Goal: Obtain resource: Download file/media

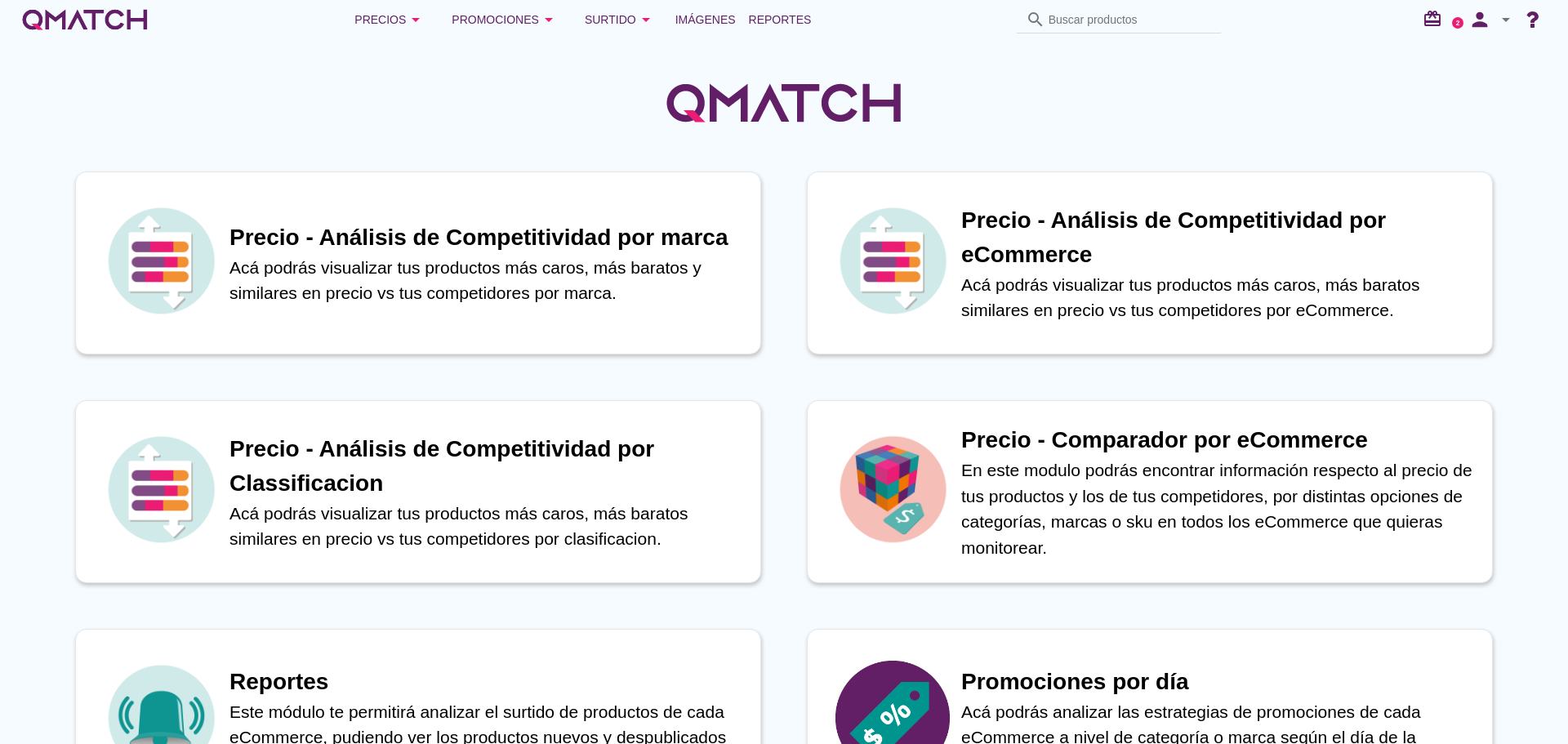
click at [773, 7] on link "Reportes" at bounding box center [780, 19] width 76 height 32
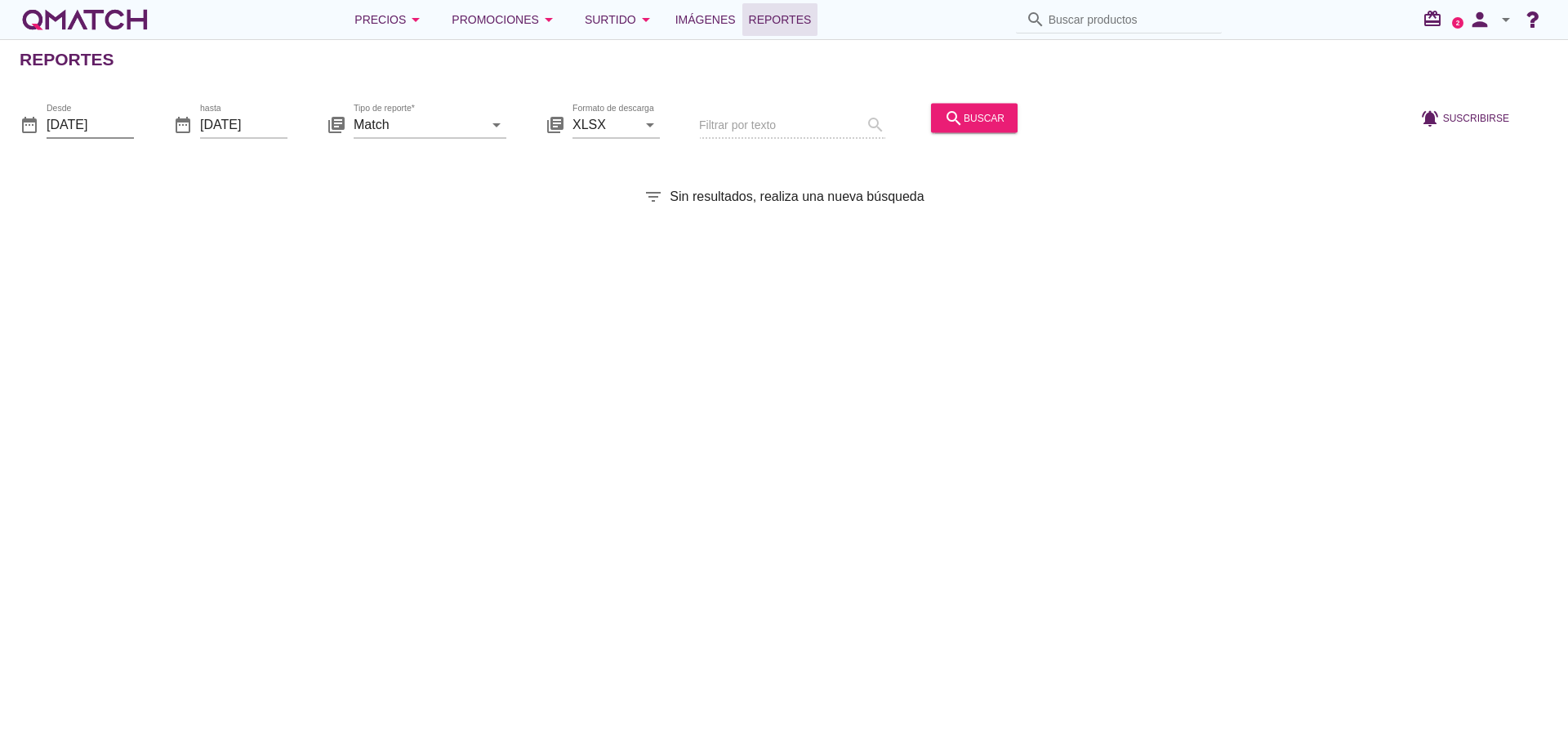
click at [115, 127] on input "[DATE]" at bounding box center [89, 124] width 87 height 27
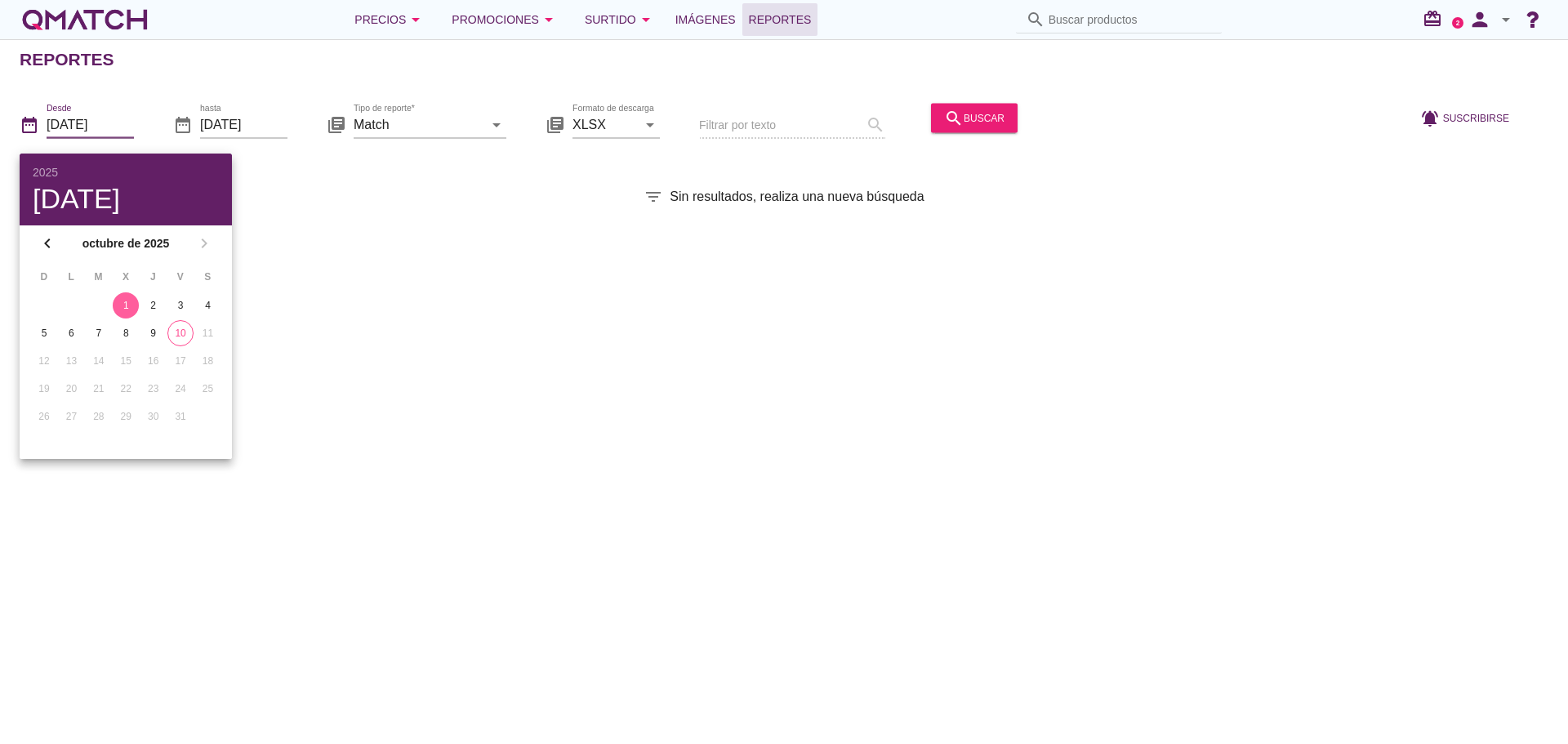
click at [174, 329] on div "10" at bounding box center [180, 333] width 25 height 15
type input "[DATE]"
click at [491, 313] on div "Reportes date_range Desde [DATE] date_range hasta [DATE] library_books Tipo de …" at bounding box center [784, 392] width 1568 height 706
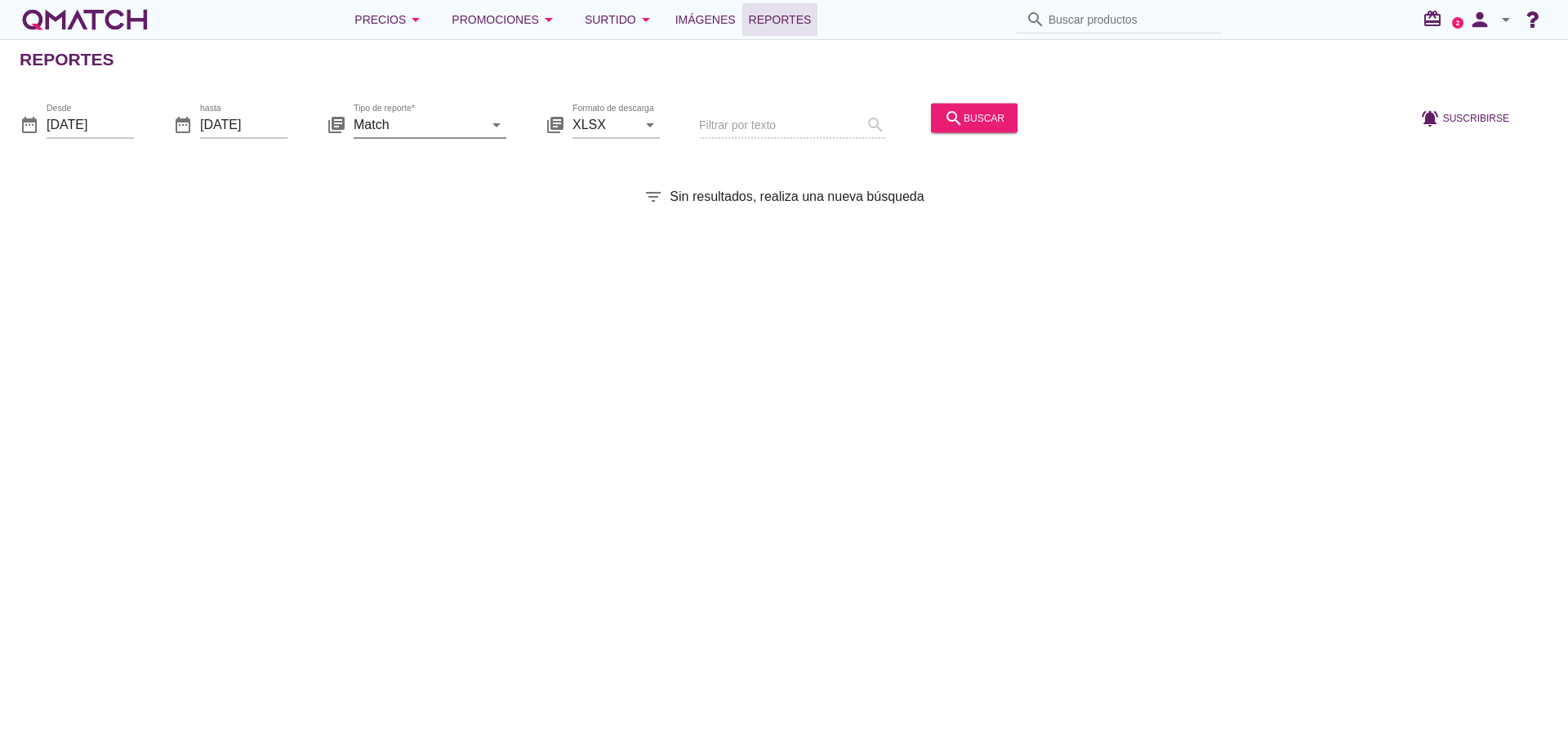
click at [475, 120] on input "Match" at bounding box center [419, 124] width 130 height 27
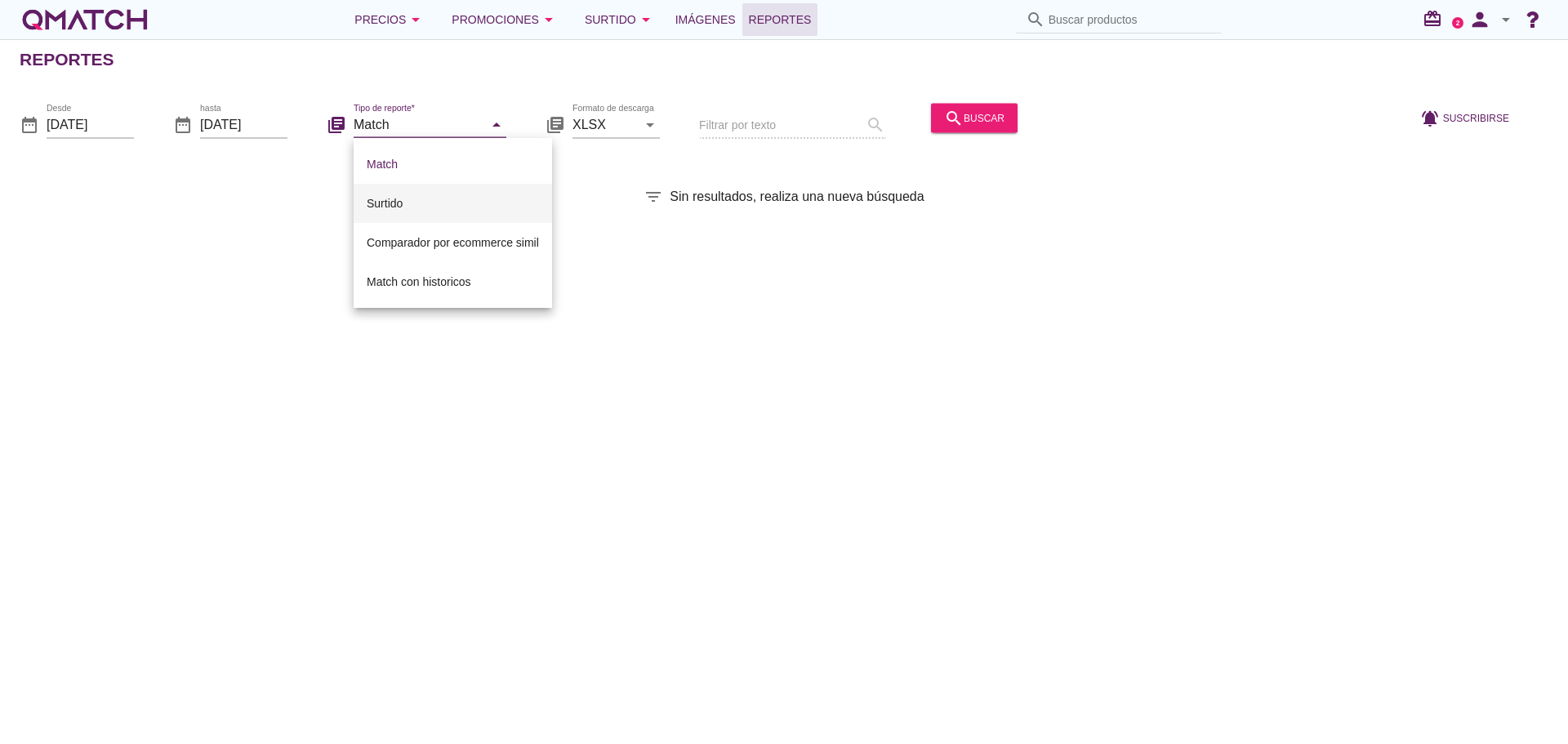
click at [403, 200] on div "Surtido" at bounding box center [452, 203] width 172 height 20
type input "Surtido"
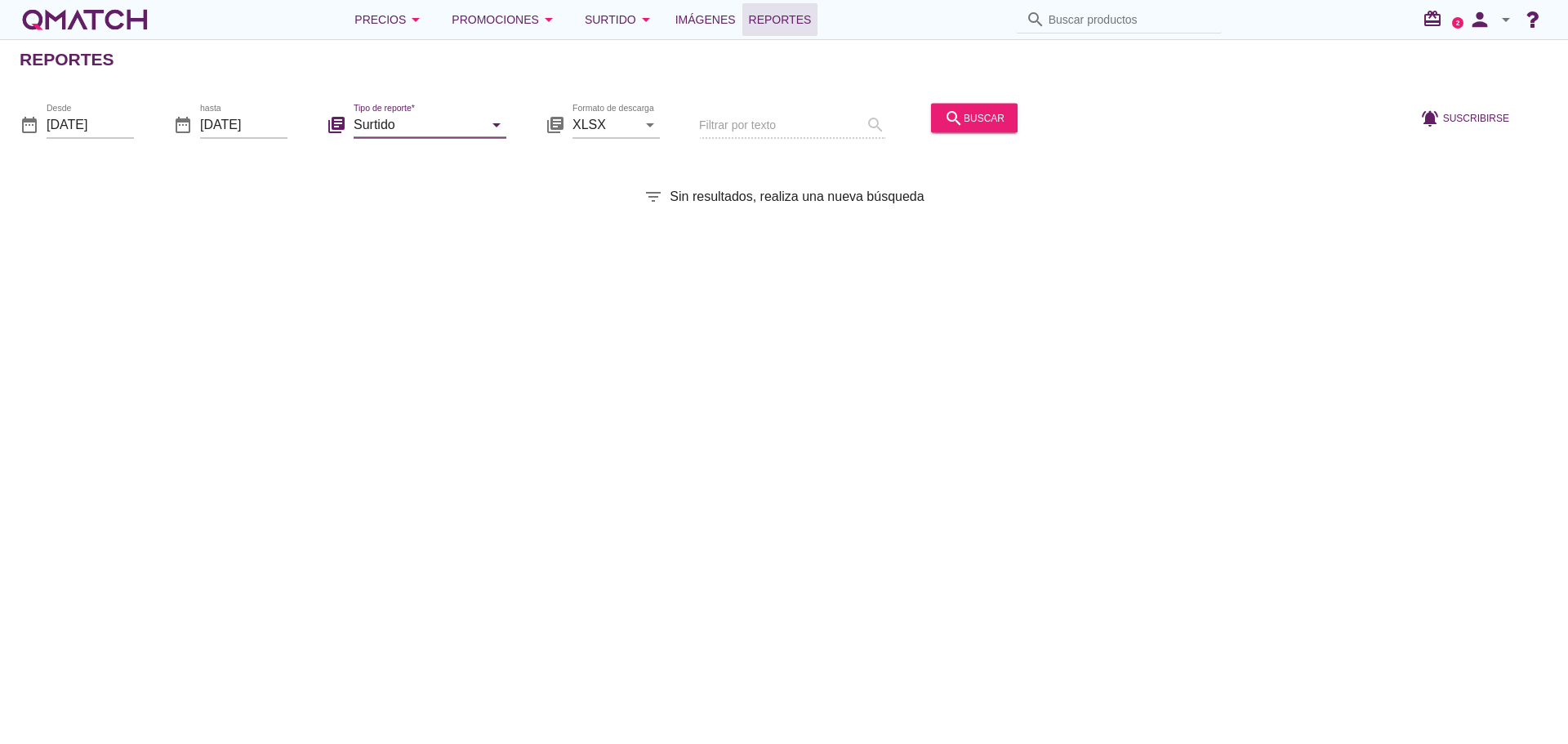
click at [977, 115] on div "search buscar" at bounding box center [975, 118] width 61 height 20
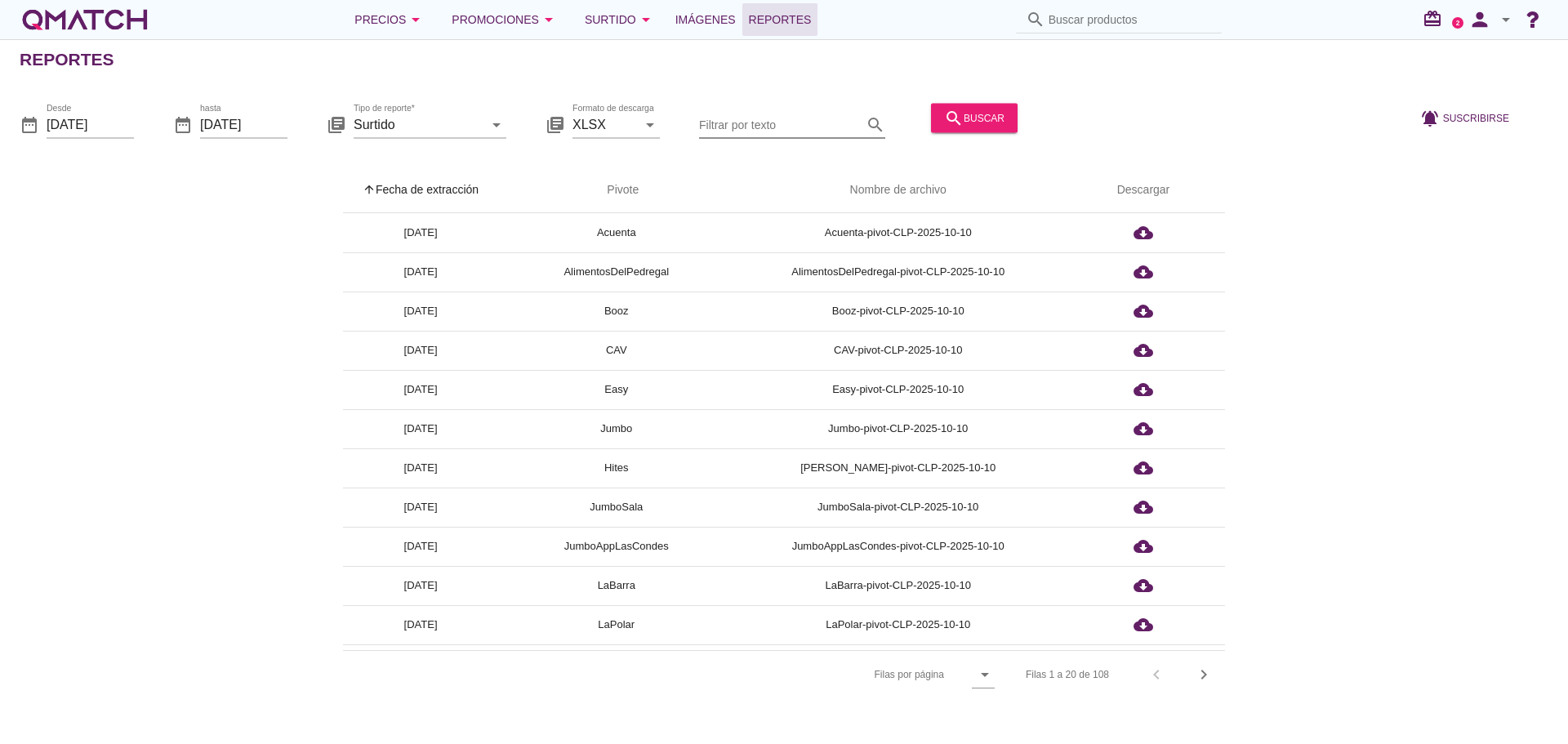
click at [743, 119] on input "Filtrar por texto" at bounding box center [781, 124] width 163 height 27
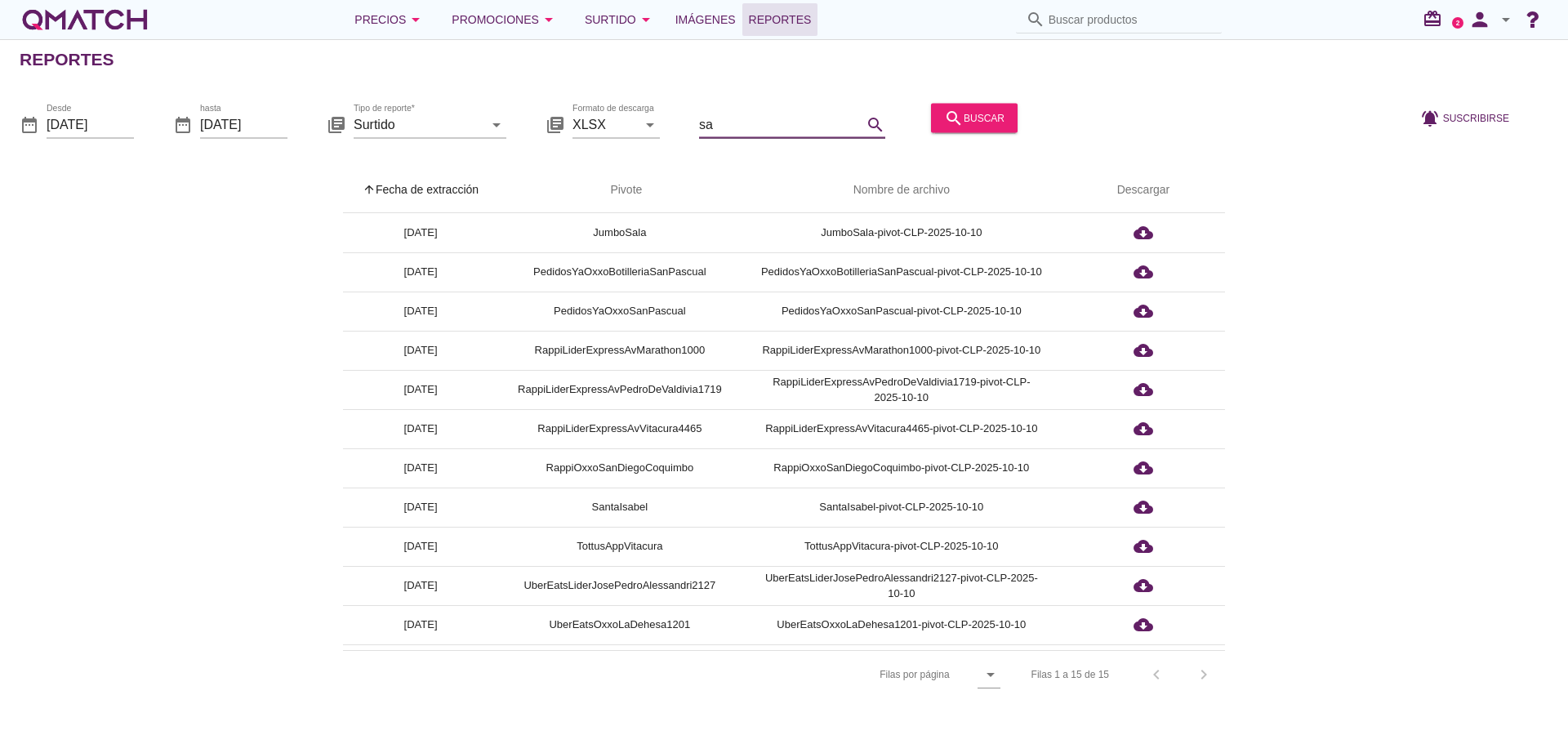
type input "s"
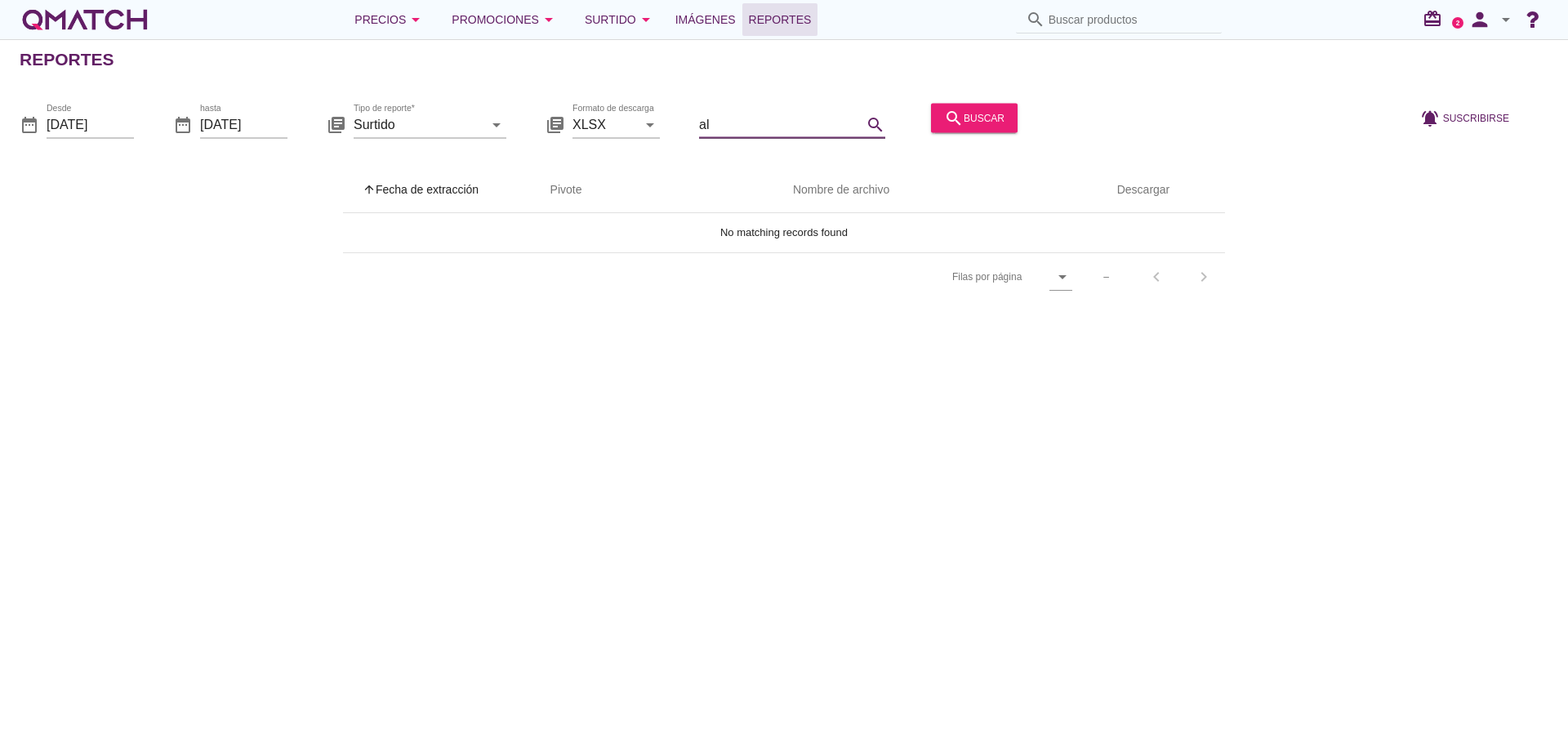
type input "a"
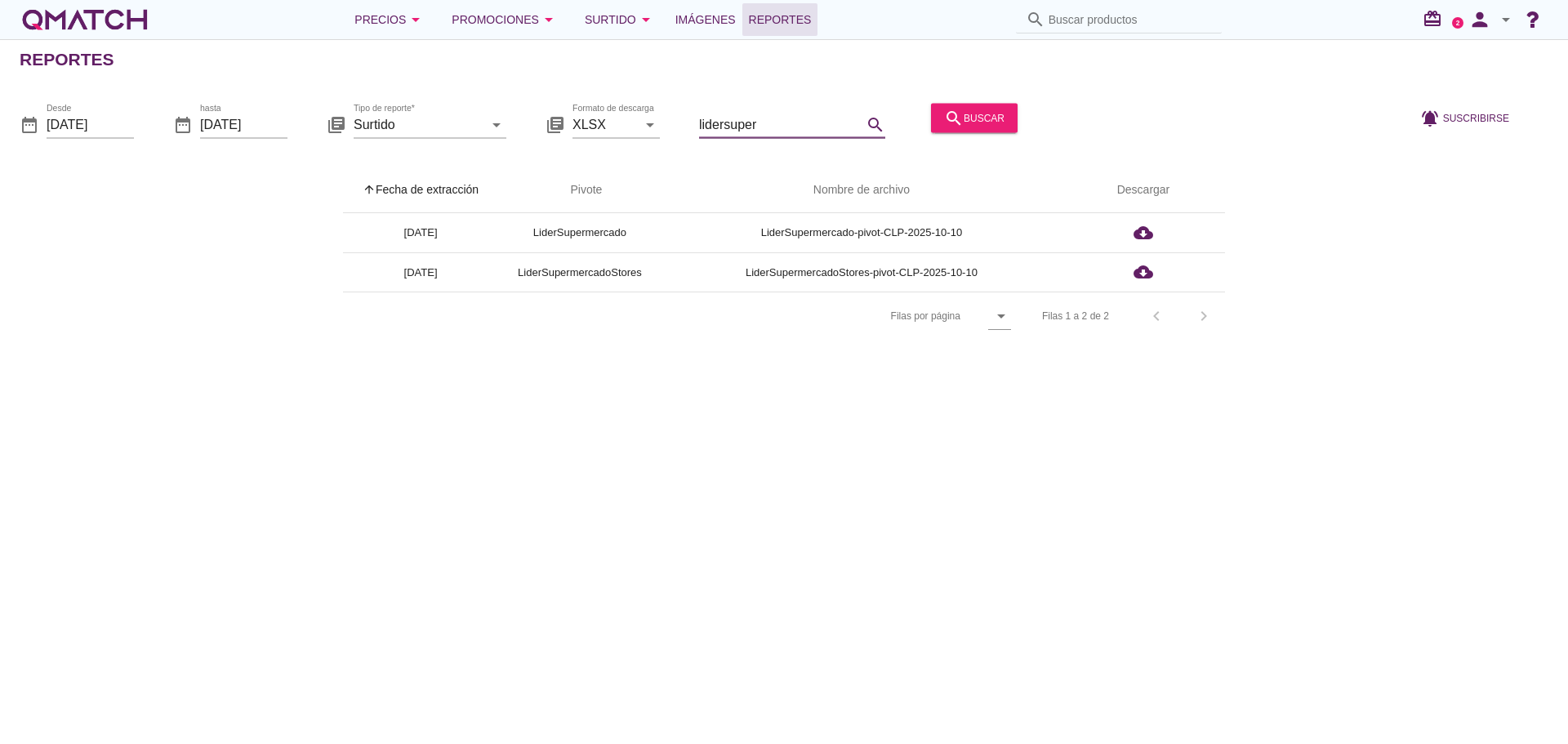
type input "lidersuper"
click at [1480, 17] on icon "person" at bounding box center [1480, 19] width 32 height 23
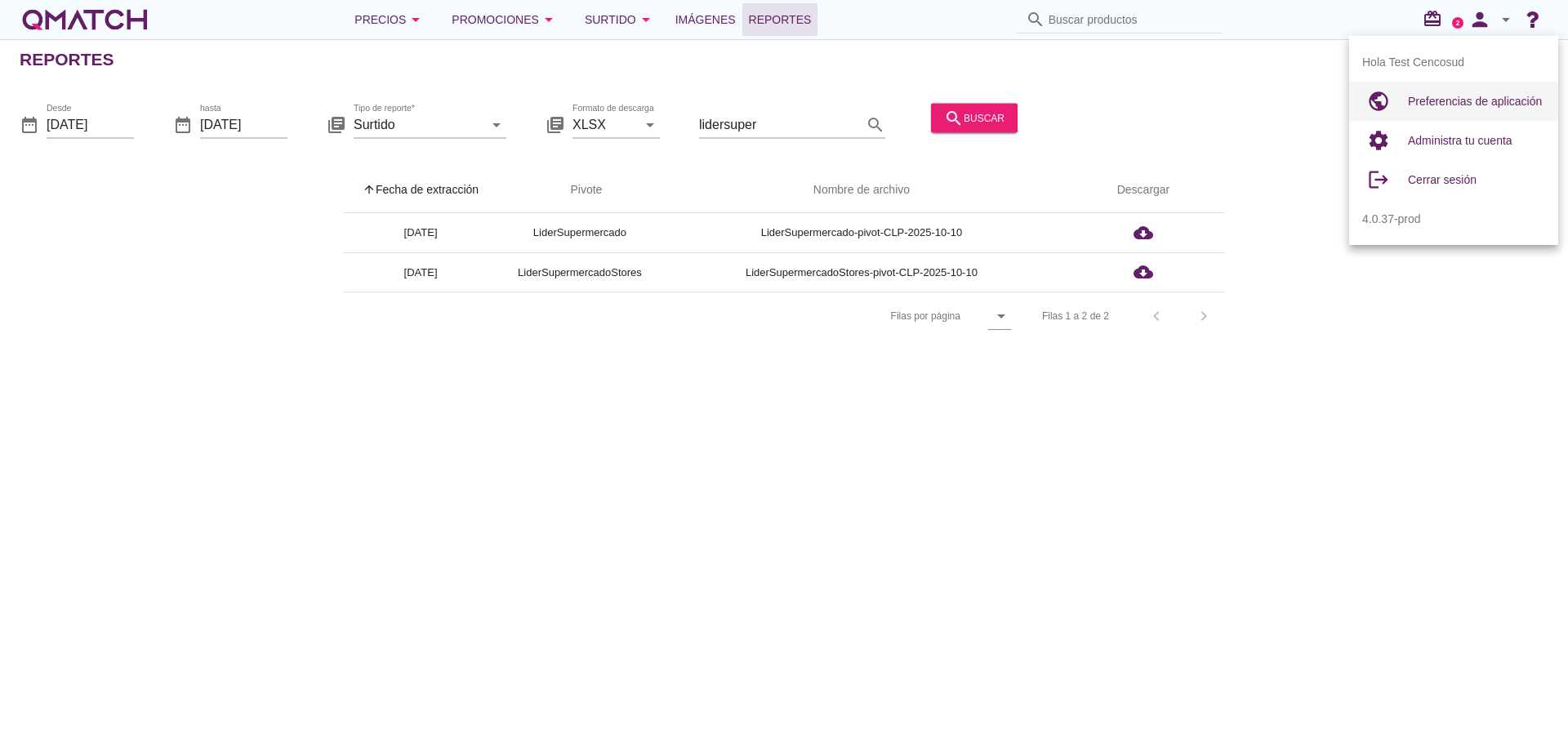
click at [1423, 100] on span "Preferencias de aplicación" at bounding box center [1475, 100] width 134 height 13
radio input "true"
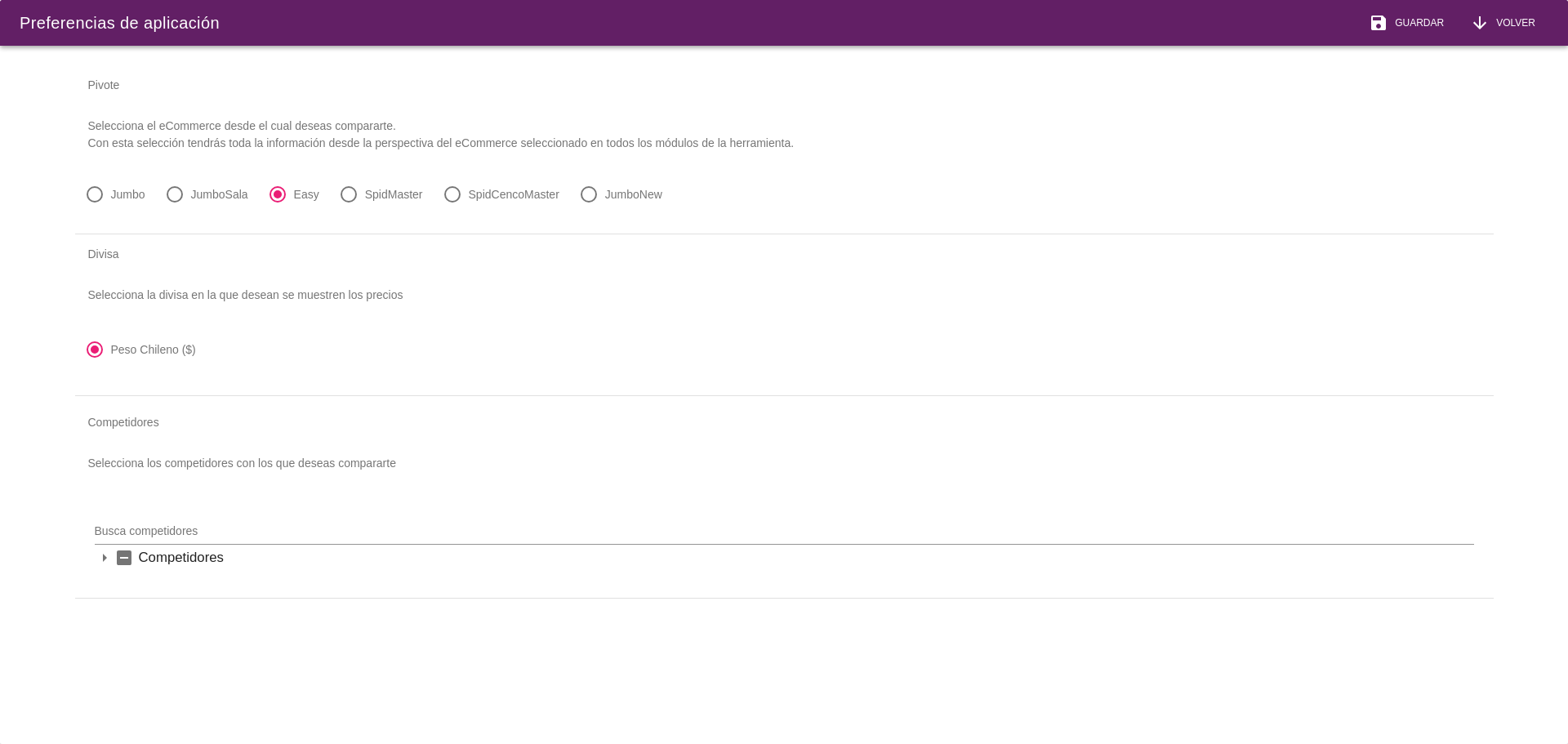
click at [122, 551] on icon "indeterminate_check_box" at bounding box center [124, 558] width 20 height 20
click at [1428, 22] on span "Guardar" at bounding box center [1416, 23] width 56 height 15
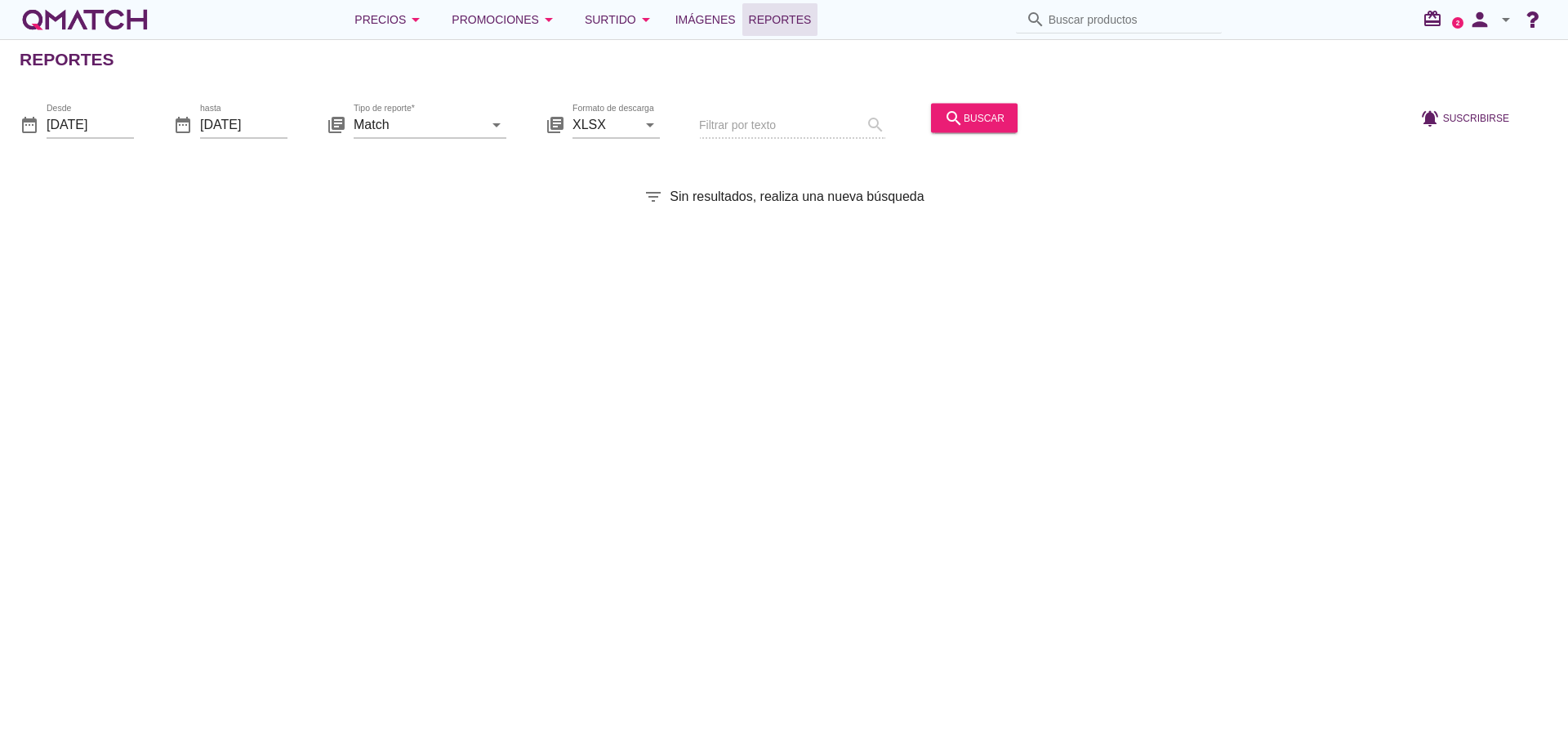
click at [744, 127] on div "Filtrar por texto search" at bounding box center [793, 126] width 187 height 56
click at [90, 120] on input "[DATE]" at bounding box center [89, 124] width 87 height 27
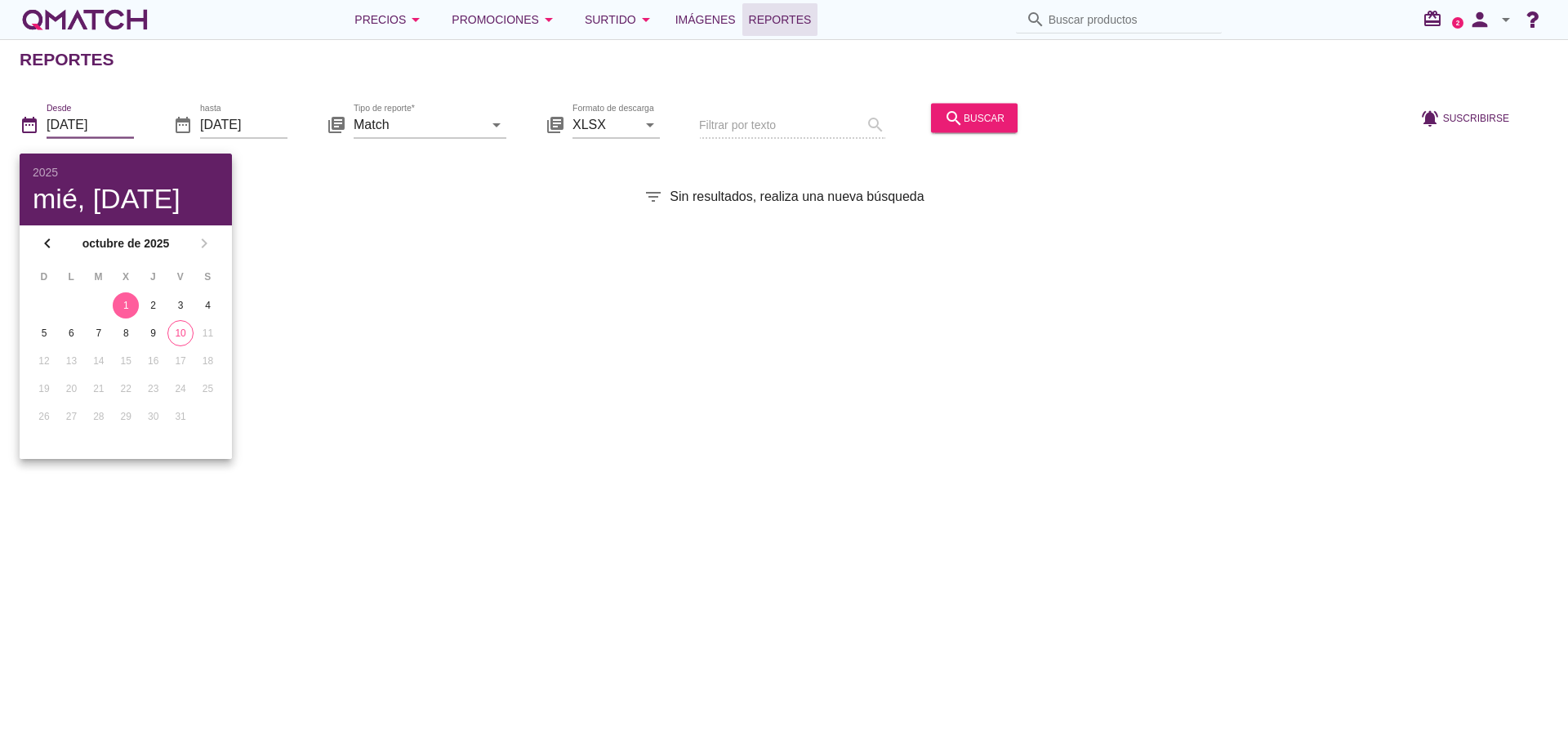
click at [174, 326] on button "10" at bounding box center [180, 333] width 27 height 27
type input "[DATE]"
drag, startPoint x: 608, startPoint y: 298, endPoint x: 736, endPoint y: 205, distance: 158.2
click at [610, 298] on div "Reportes date_range Desde [DATE] date_range hasta [DATE] library_books Tipo de …" at bounding box center [784, 392] width 1568 height 706
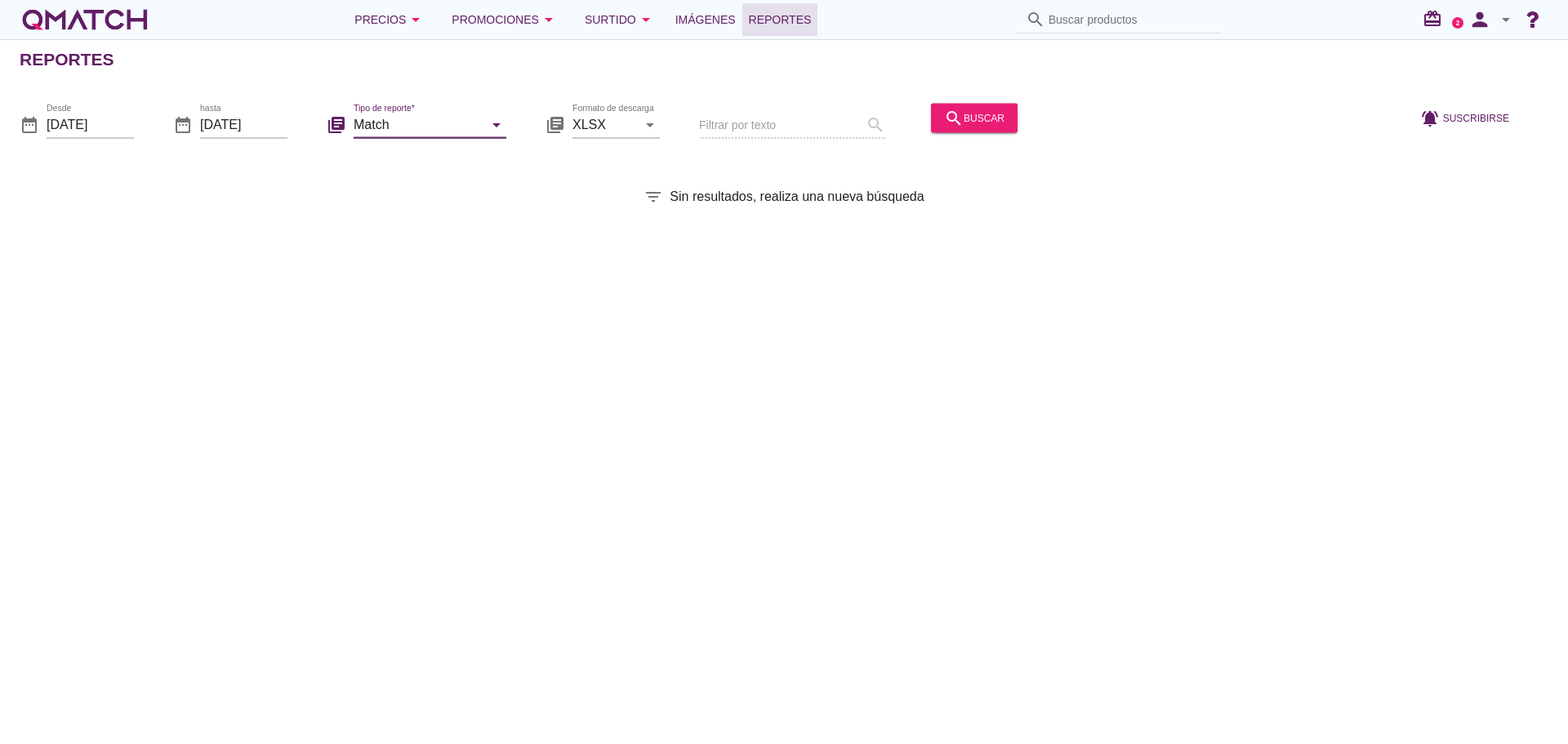
click at [455, 135] on input "Match" at bounding box center [419, 124] width 130 height 27
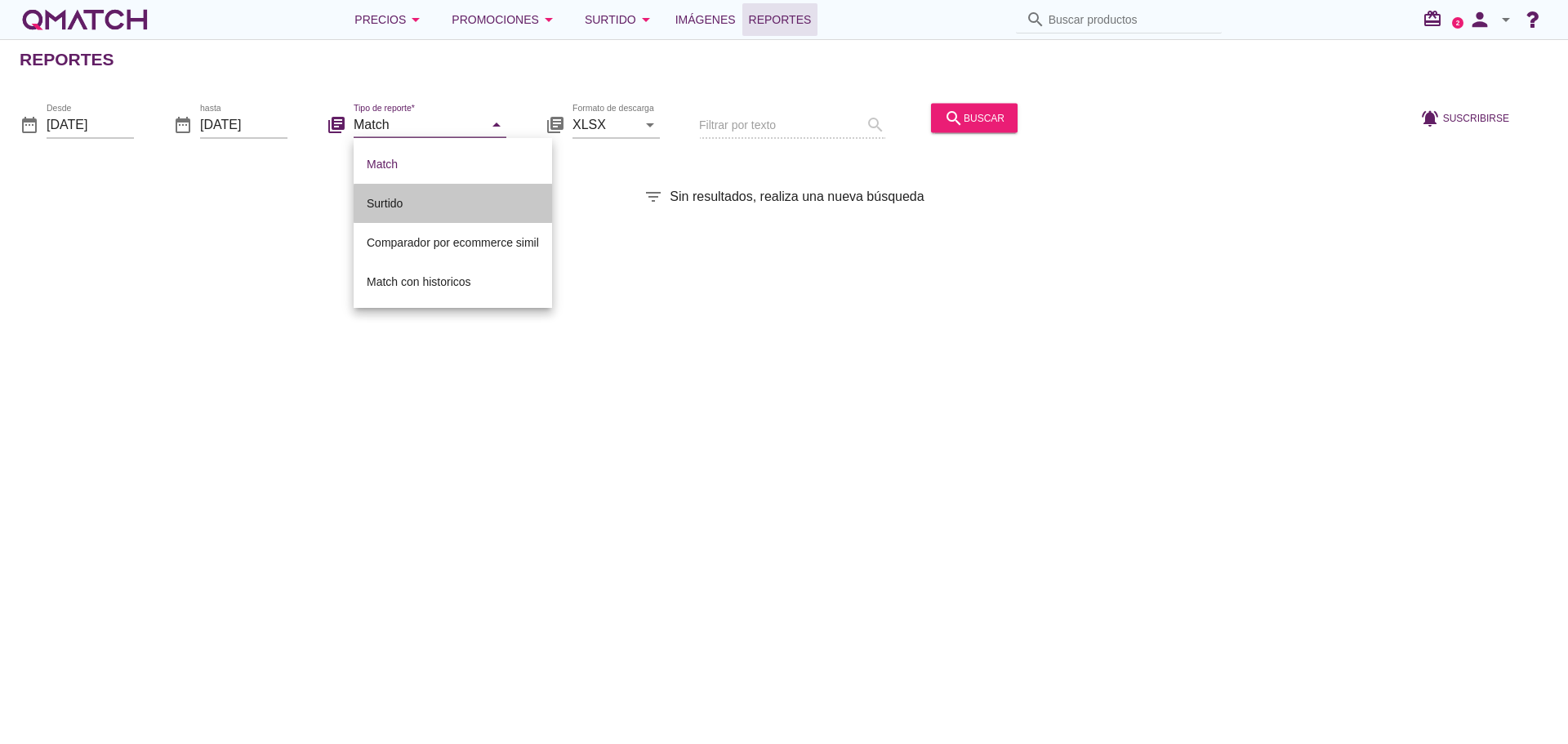
drag, startPoint x: 405, startPoint y: 200, endPoint x: 420, endPoint y: 199, distance: 15.0
click at [406, 200] on div "Surtido" at bounding box center [452, 203] width 172 height 20
type input "Surtido"
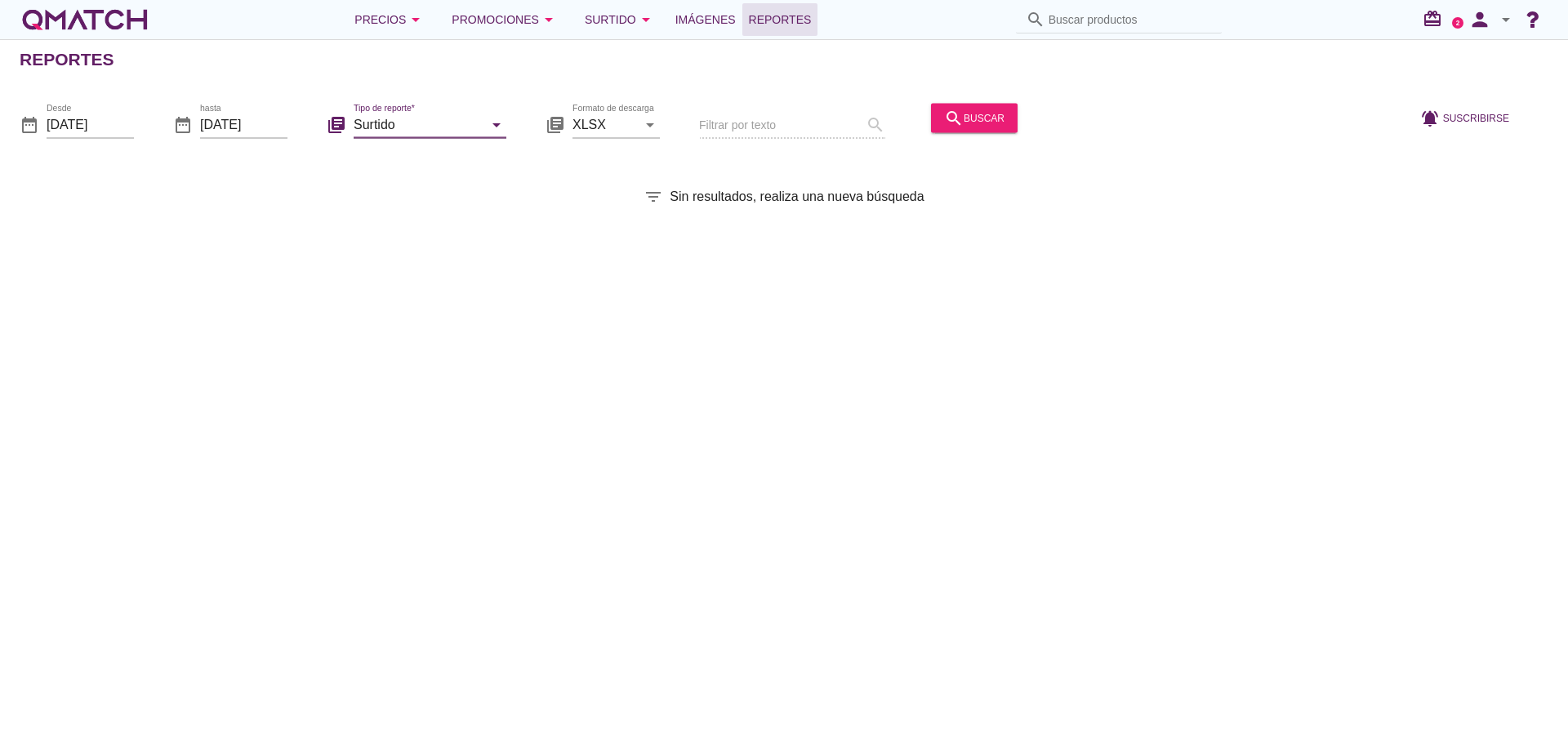
click at [945, 117] on icon "search" at bounding box center [954, 118] width 20 height 20
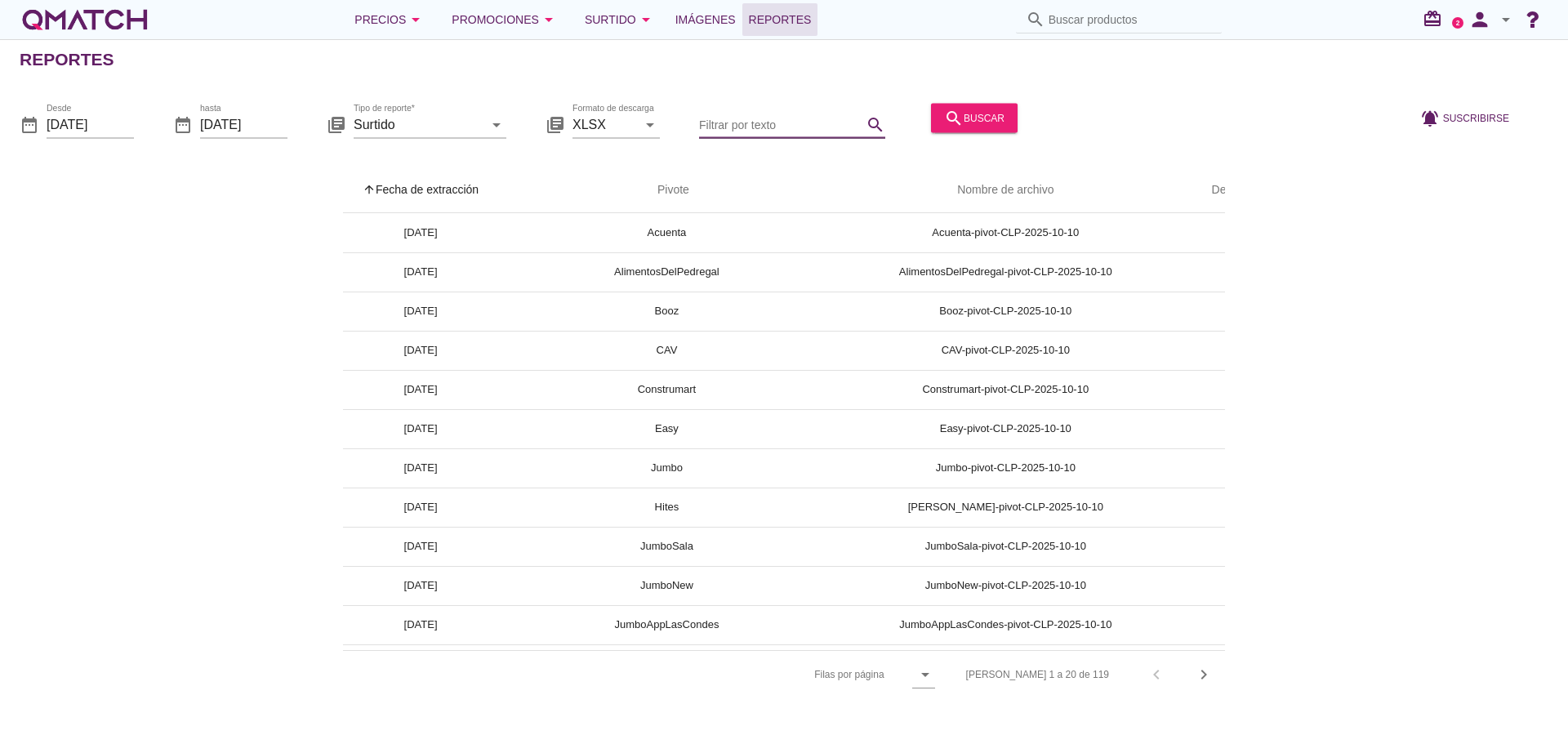
click at [739, 124] on input "Filtrar por texto" at bounding box center [781, 124] width 163 height 27
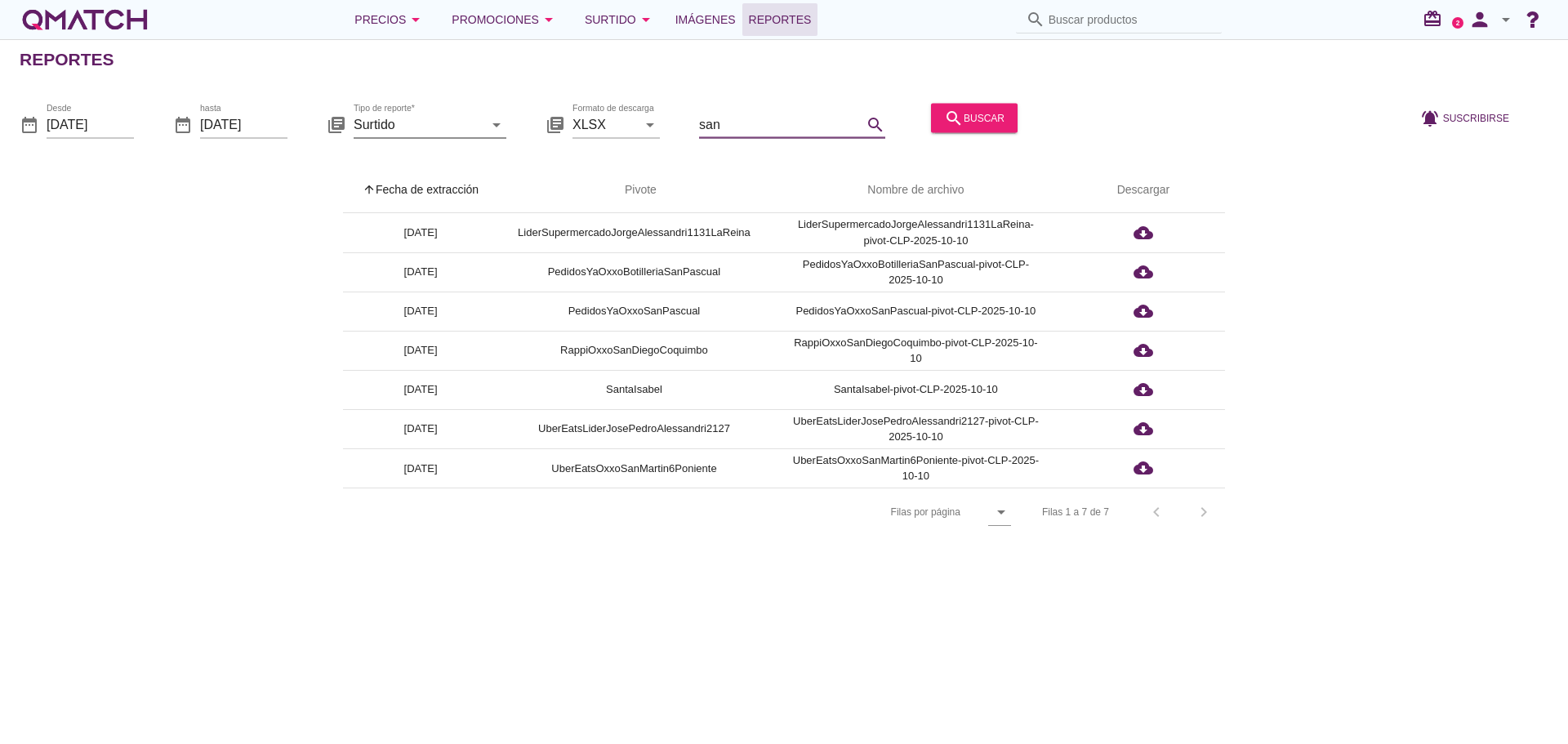
drag, startPoint x: 618, startPoint y: 119, endPoint x: 502, endPoint y: 115, distance: 116.1
click at [509, 117] on div "date_range Desde 2025-10-10 date_range hasta 2025-10-10 library_books Tipo de r…" at bounding box center [784, 119] width 1568 height 69
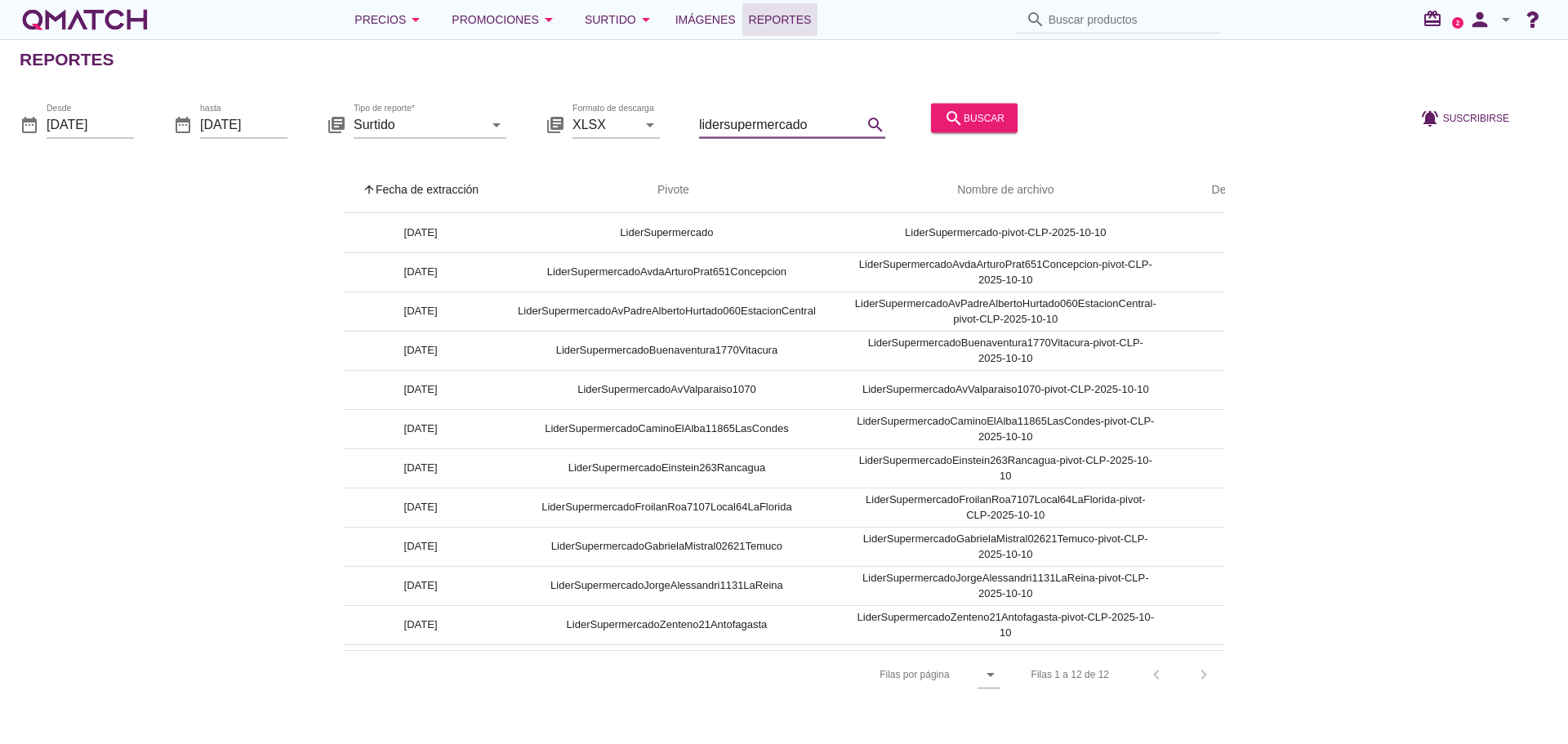
scroll to position [0, 75]
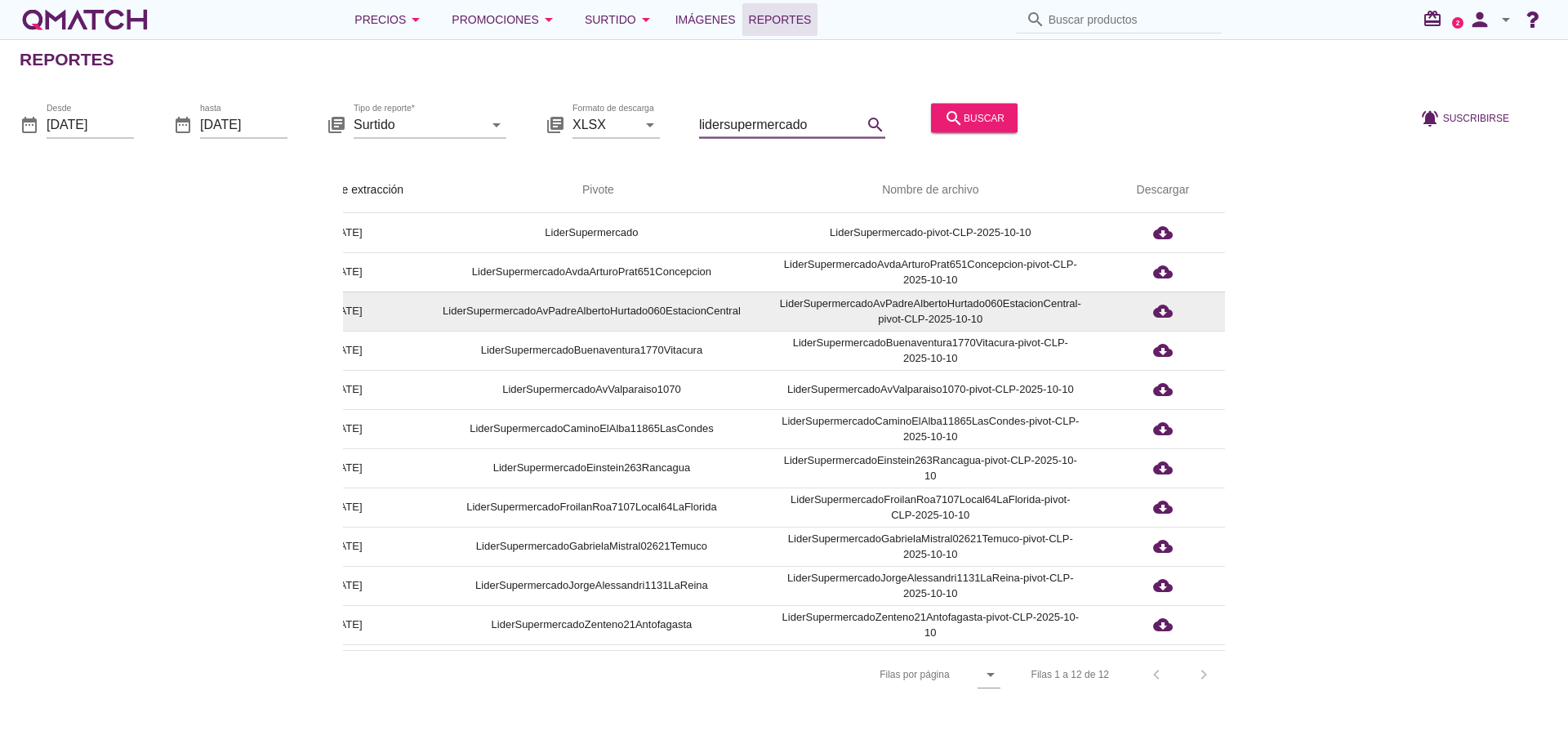
type input "lidersupermercado"
click at [1169, 315] on icon "cloud_download" at bounding box center [1163, 312] width 20 height 20
